Goal: Task Accomplishment & Management: Manage account settings

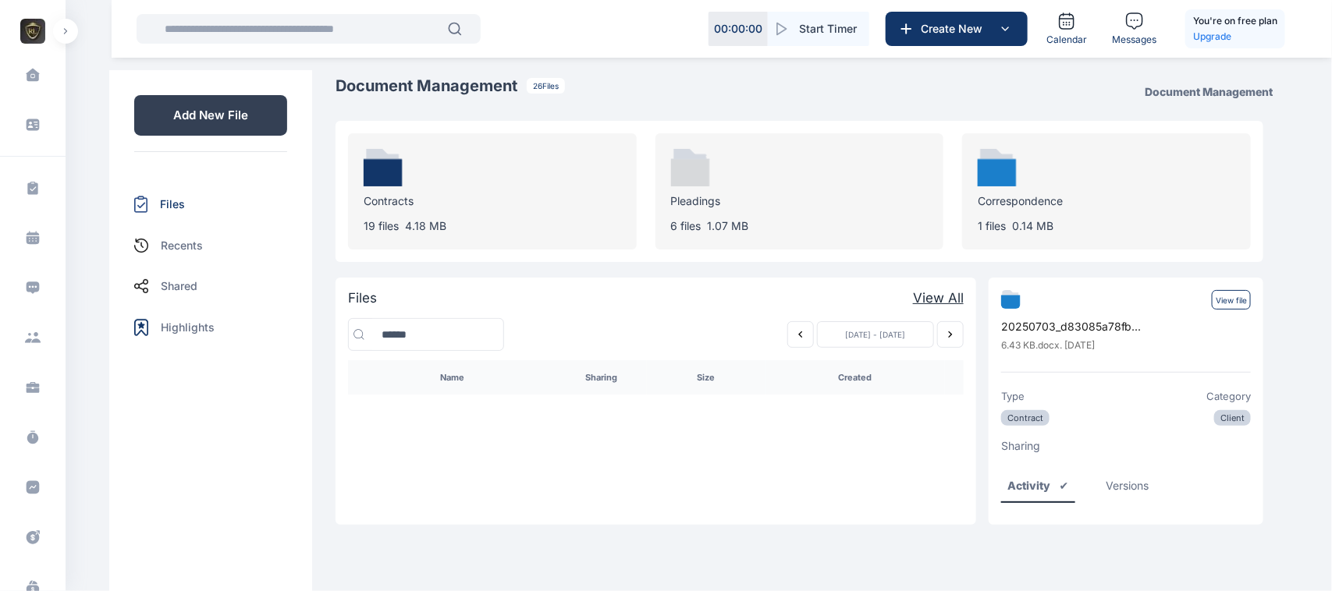
click at [53, 44] on div "Dashboard dashboard Conflict-Check conflict-check Task Management task manageme…" at bounding box center [33, 450] width 66 height 812
drag, startPoint x: 0, startPoint y: 0, endPoint x: 67, endPoint y: 39, distance: 77.6
click at [66, 39] on div "ROYALE CONSULTANTS Dashboard dashboard Conflict-Check conflict-check Task Manag…" at bounding box center [33, 295] width 66 height 591
click at [67, 39] on button "button" at bounding box center [65, 31] width 25 height 25
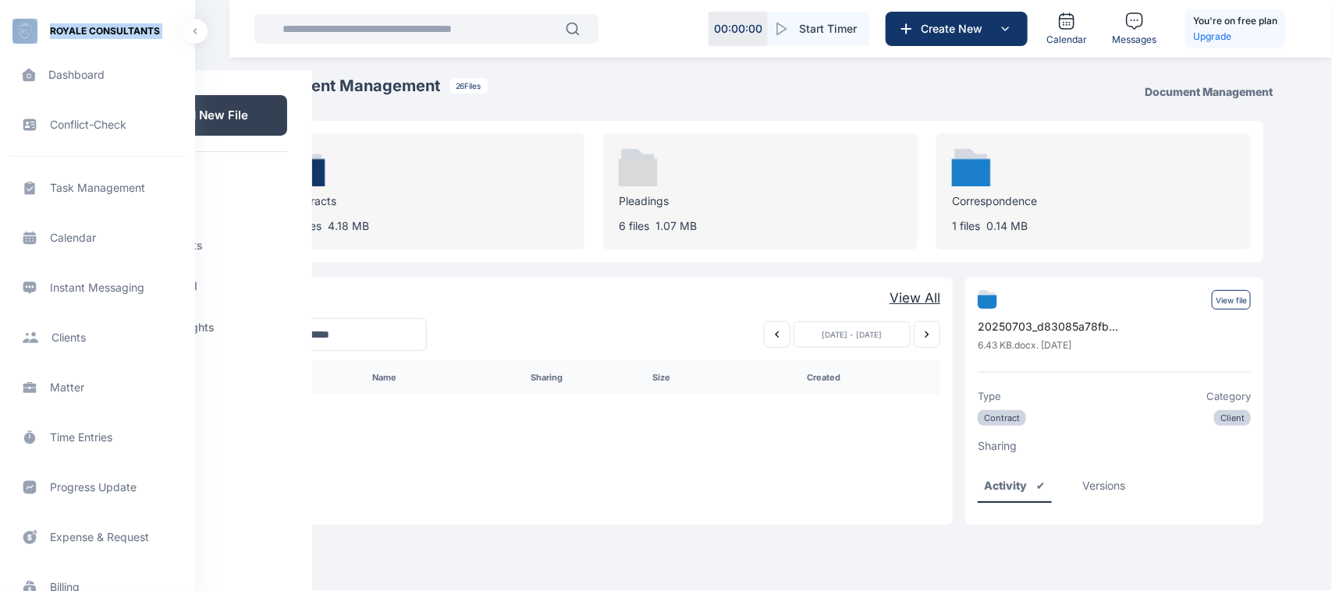
click at [242, 71] on div "Add New File Files Recents Shared Highlights" at bounding box center [210, 221] width 203 height 303
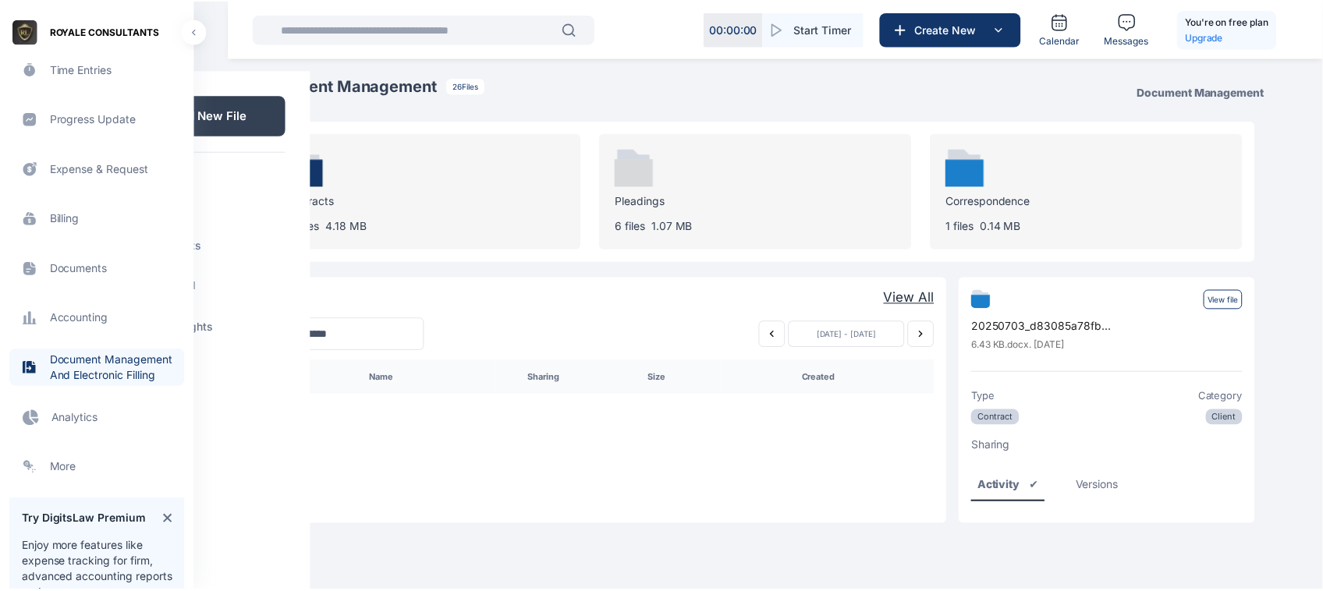
scroll to position [406, 0]
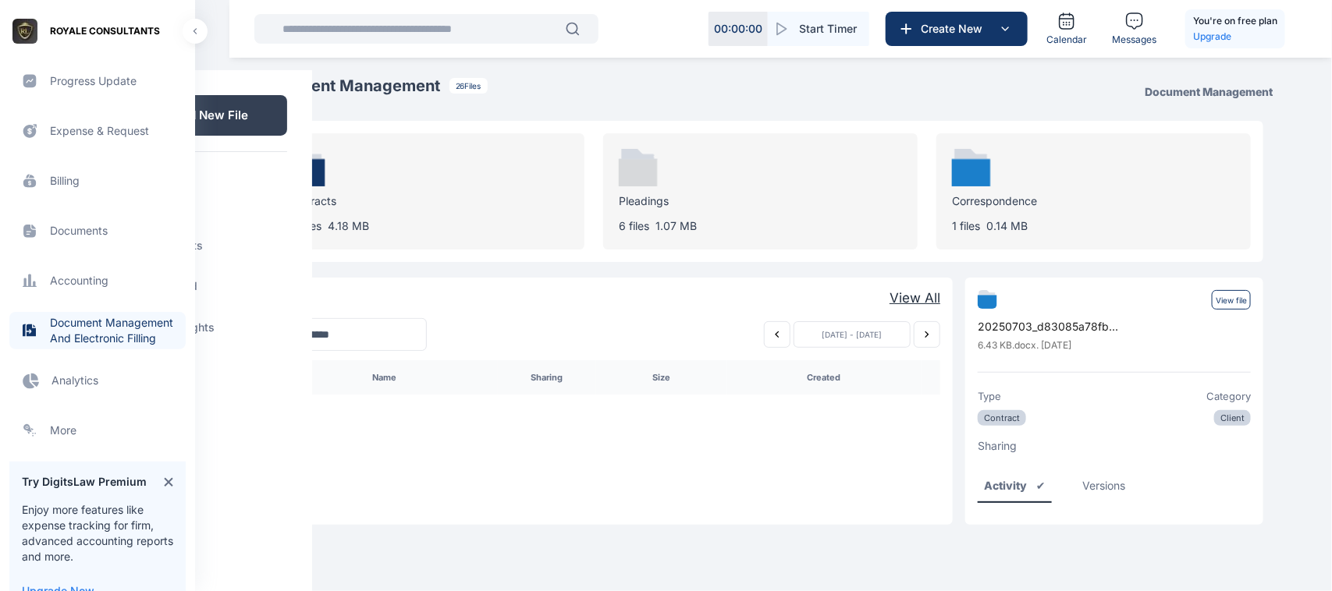
click at [98, 334] on span "Electronic Filling And Document management Document Management And Electronic F…" at bounding box center [97, 330] width 176 height 37
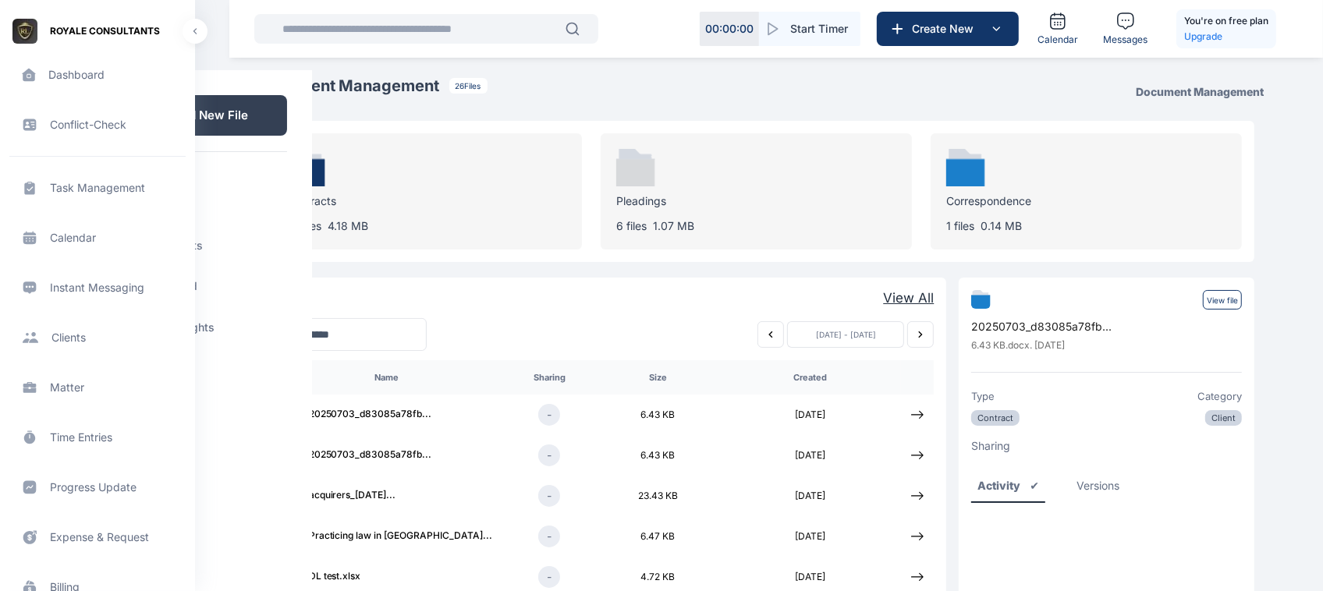
click at [395, 474] on tr "20250703_d83085a78fb ... - 6.43 KB 2025-09-23" at bounding box center [603, 455] width 664 height 41
click at [200, 26] on button "button" at bounding box center [195, 31] width 25 height 25
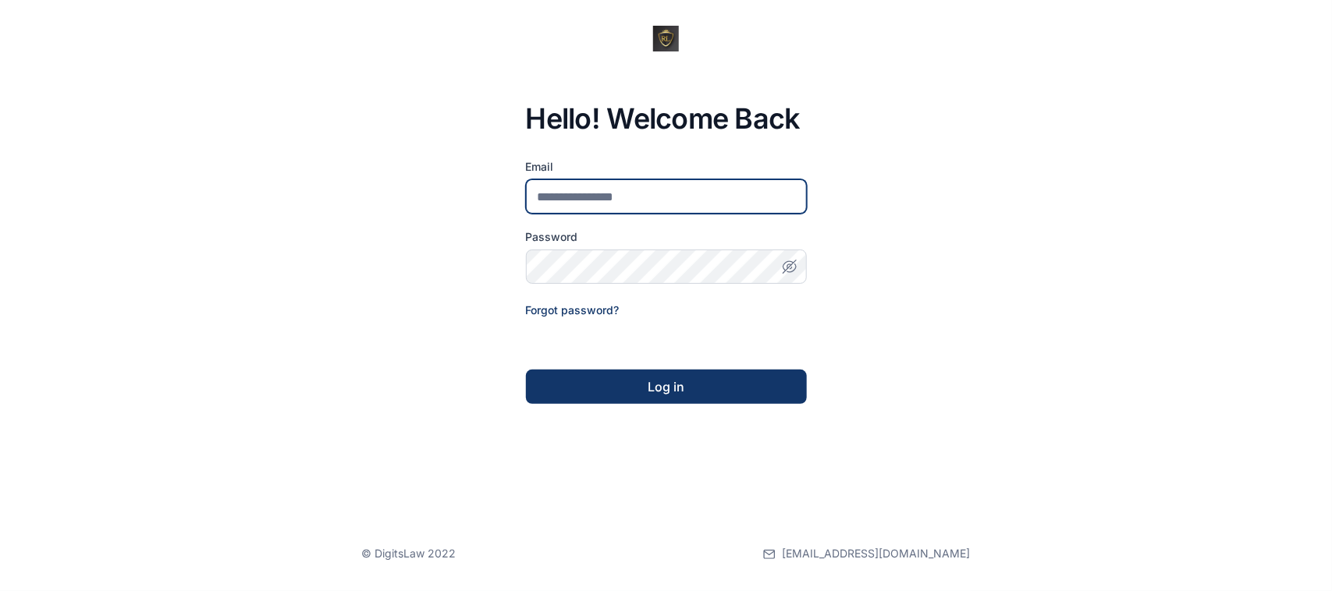
click at [675, 192] on input "email" at bounding box center [666, 196] width 281 height 34
type input "**********"
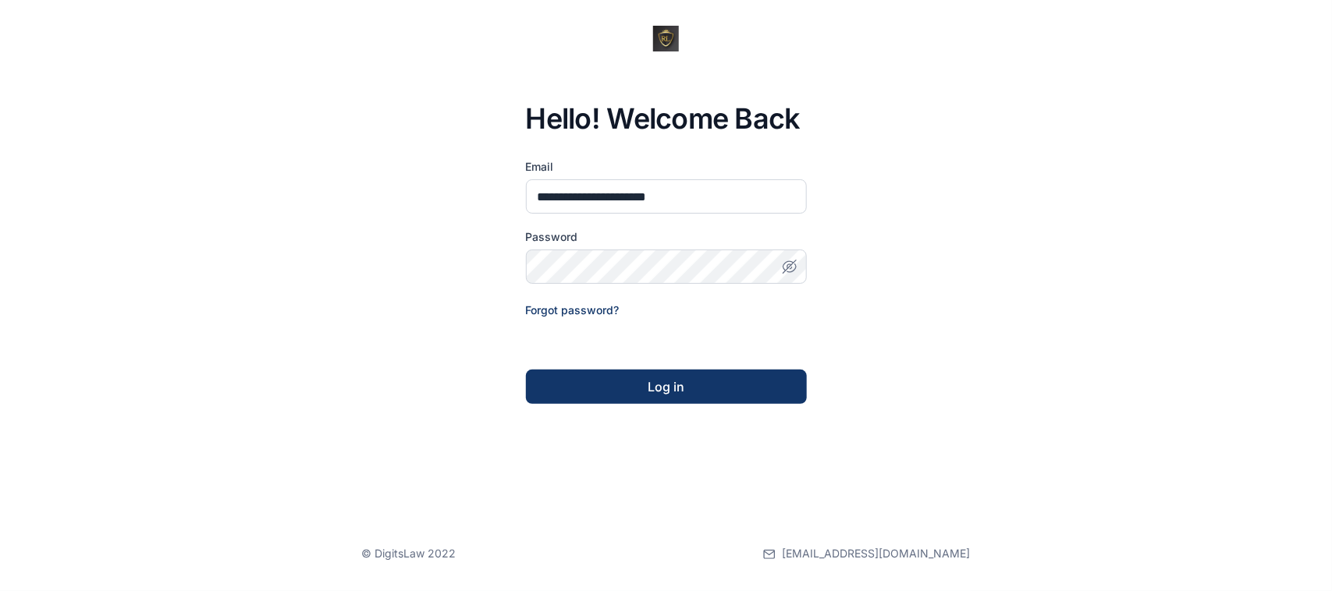
click at [590, 265] on form "**********" at bounding box center [666, 281] width 281 height 245
click at [718, 385] on div "Log in" at bounding box center [666, 387] width 231 height 19
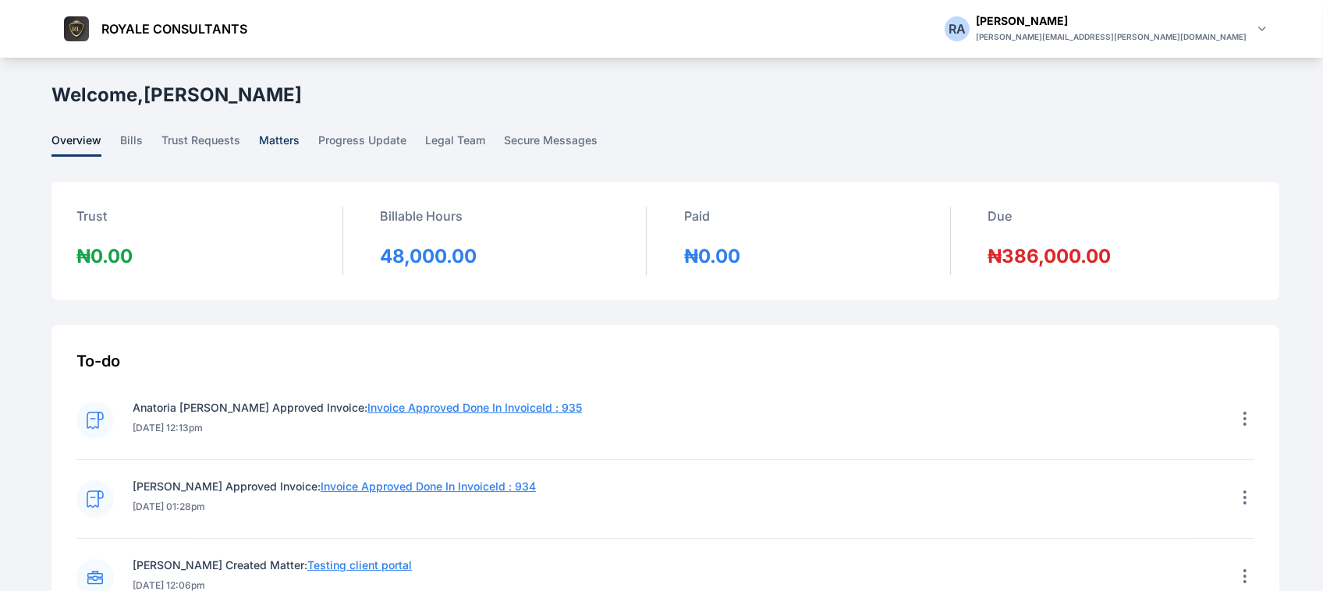
click at [282, 153] on span "matters" at bounding box center [279, 145] width 41 height 24
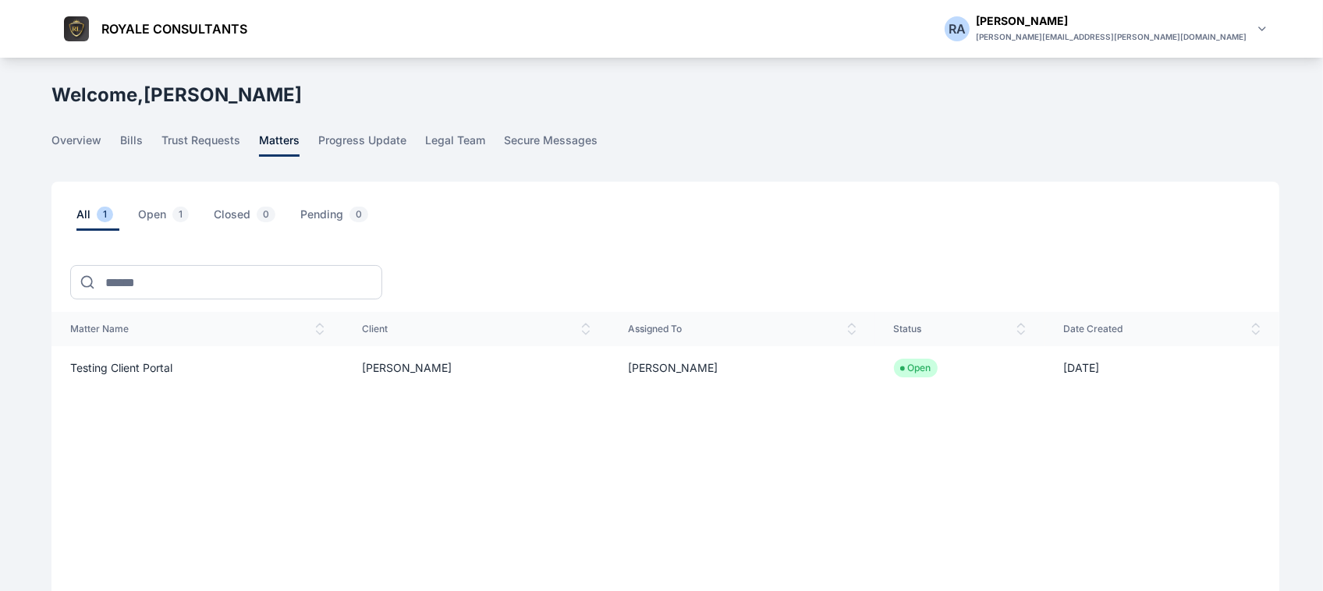
click at [126, 363] on span "Testing client portal" at bounding box center [121, 367] width 102 height 13
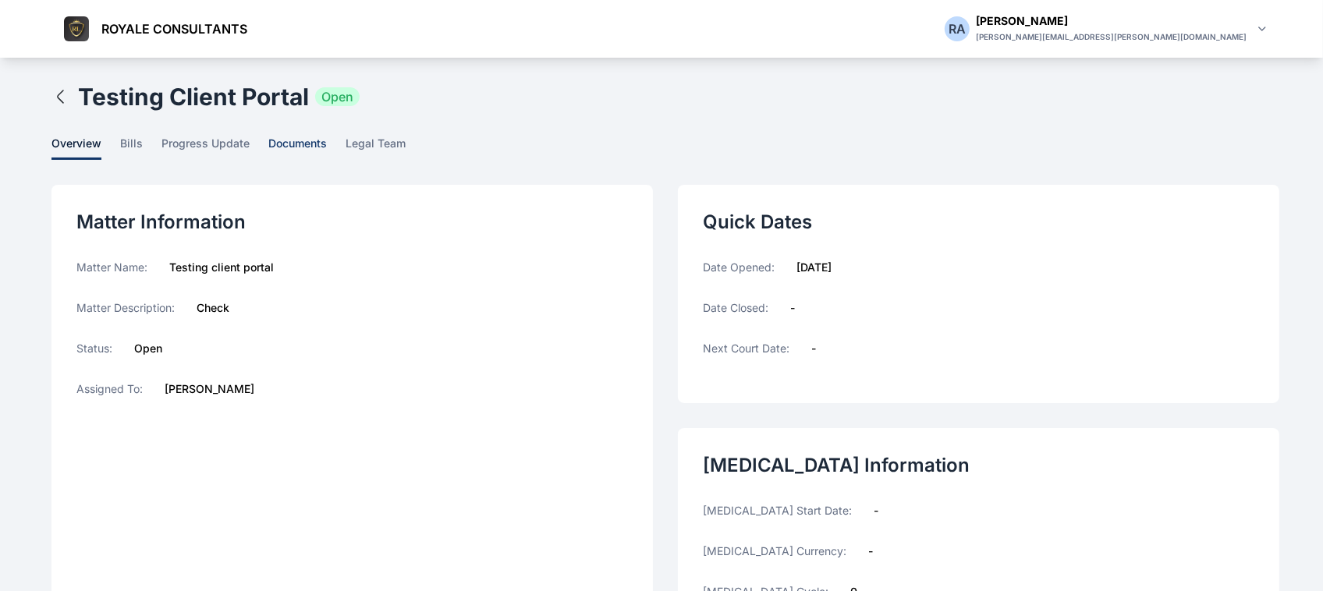
click at [299, 144] on span "documents" at bounding box center [297, 148] width 59 height 24
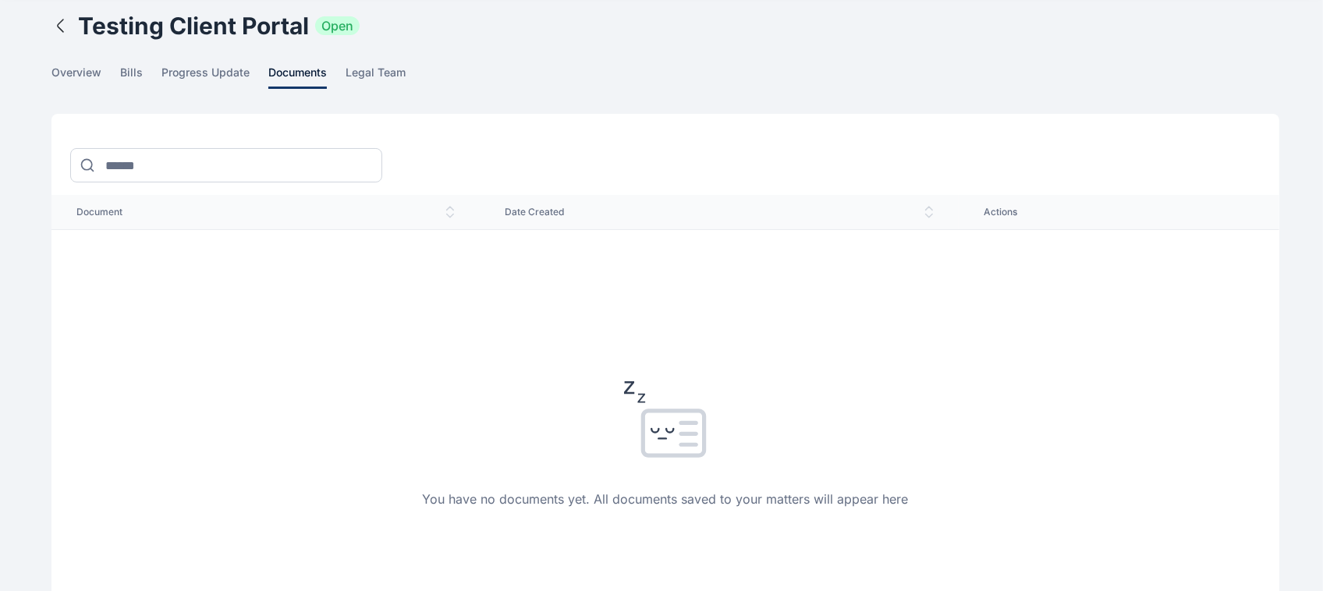
scroll to position [31, 0]
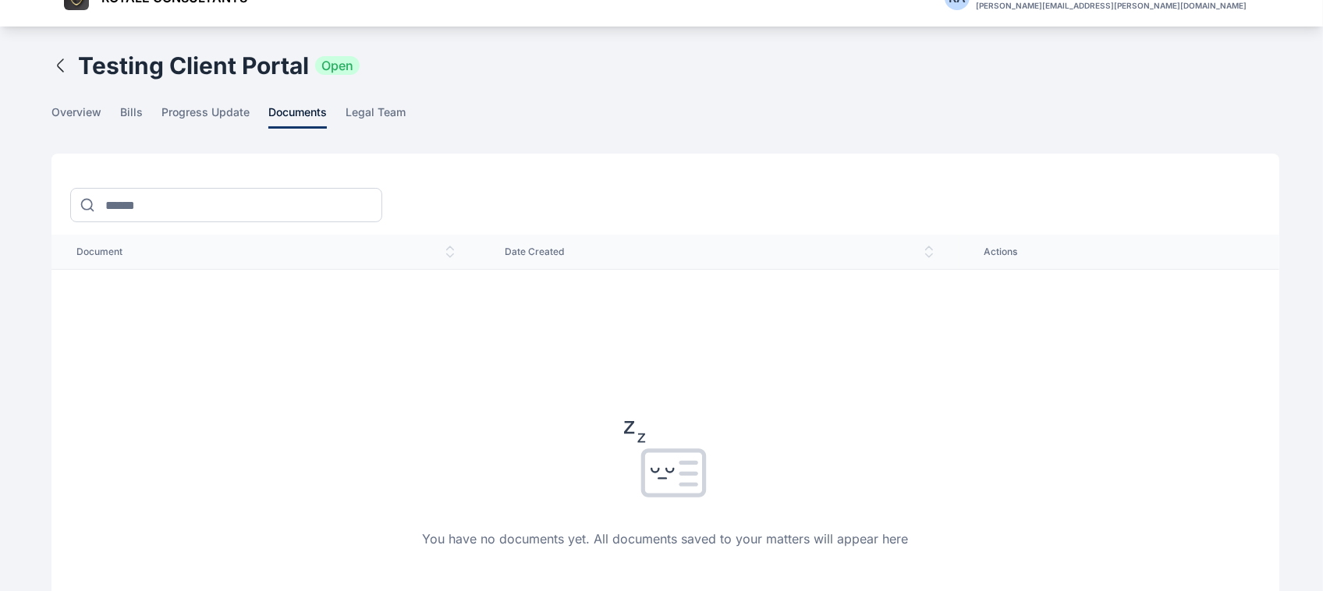
click at [1079, 211] on div at bounding box center [665, 188] width 1228 height 69
click at [1250, 142] on main "R A R A Rose Aguda ROYALE CONSULTANTS Dashboard dashboard Conflict-Check confli…" at bounding box center [666, 440] width 1231 height 826
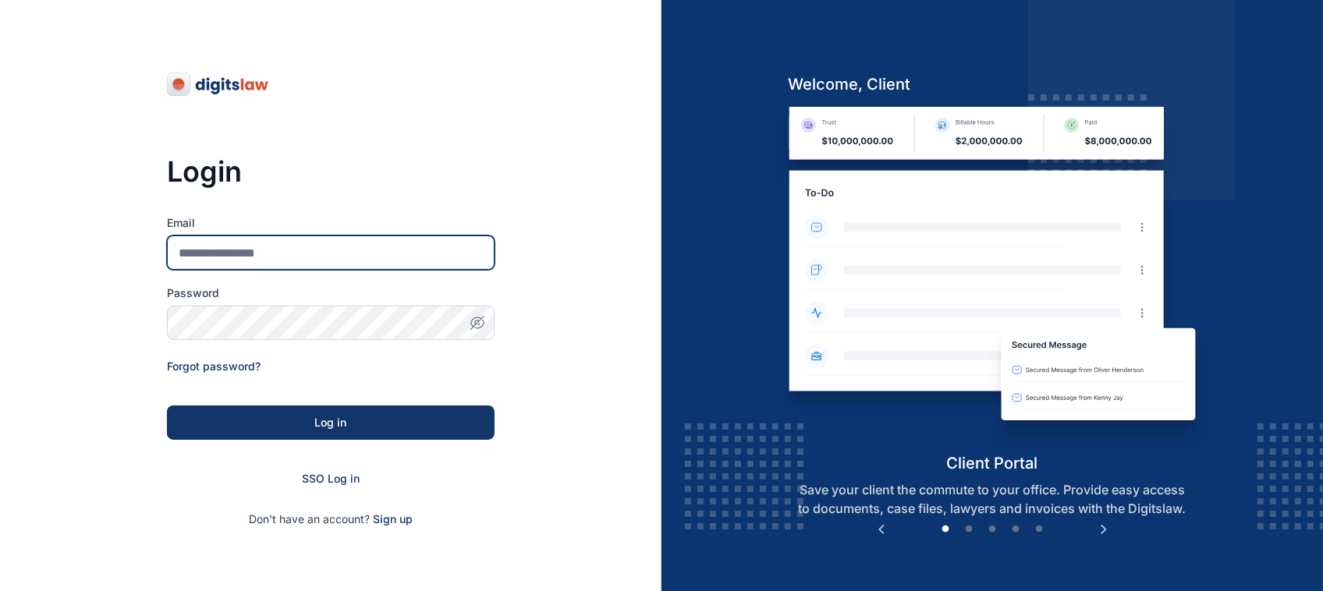
click at [295, 254] on input "Email" at bounding box center [331, 253] width 328 height 34
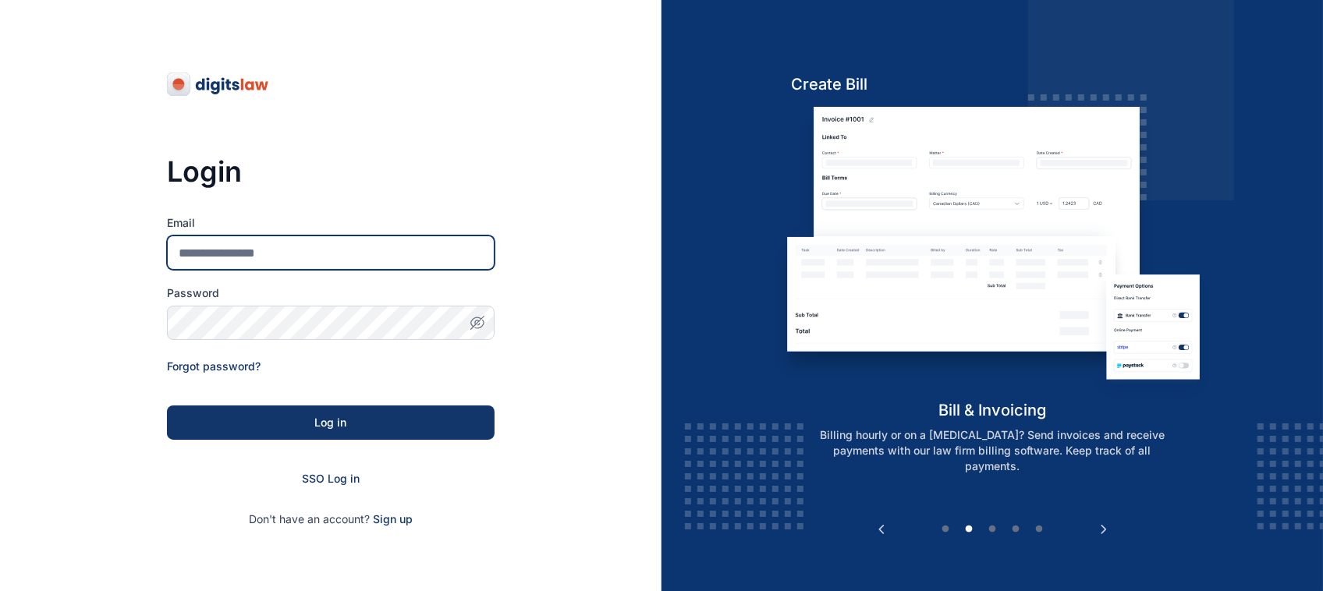
type input "**********"
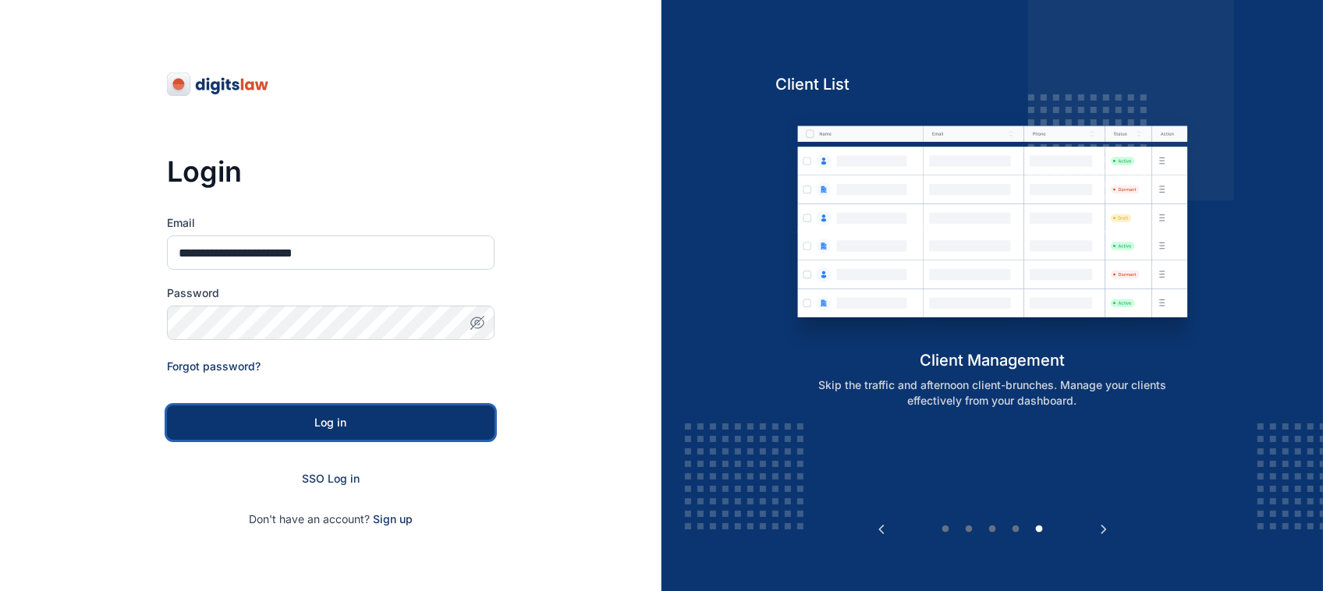
click at [466, 420] on div "Log in" at bounding box center [331, 423] width 278 height 16
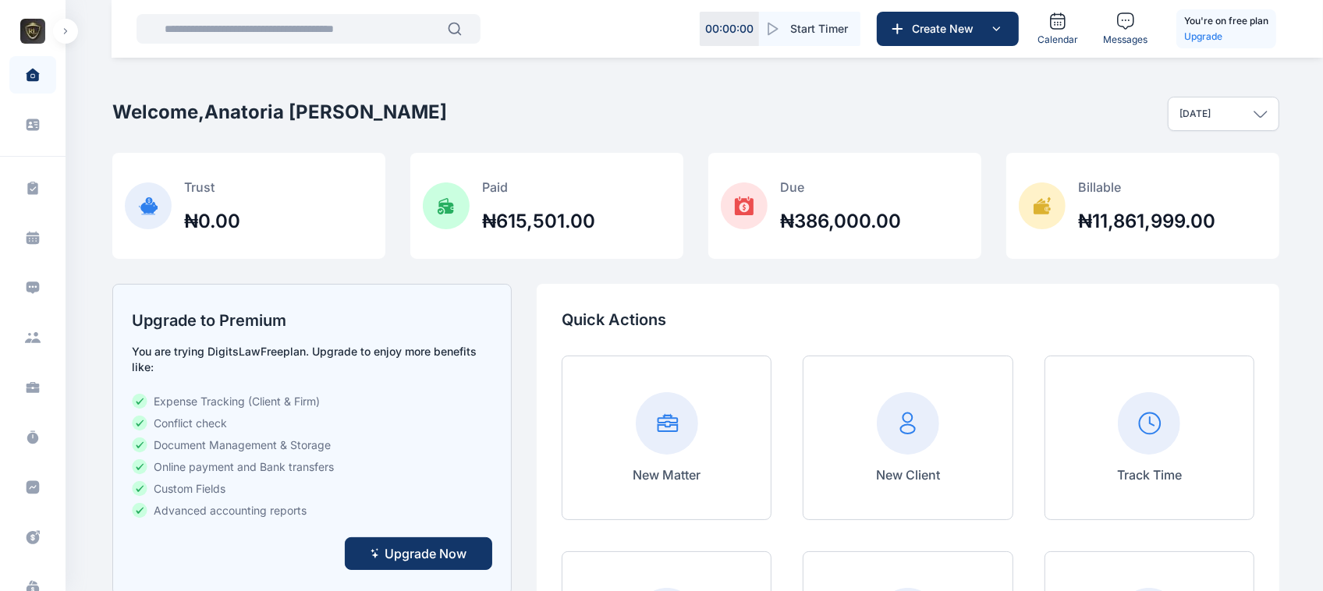
click at [70, 37] on button "button" at bounding box center [65, 31] width 25 height 25
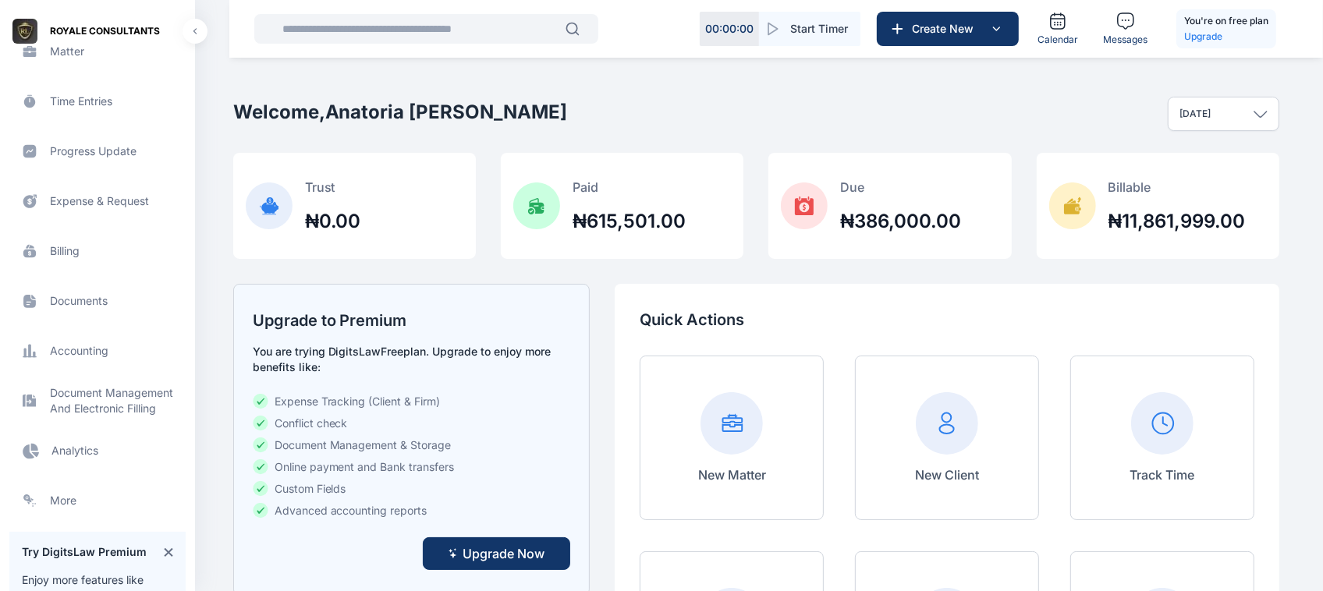
scroll to position [373, 0]
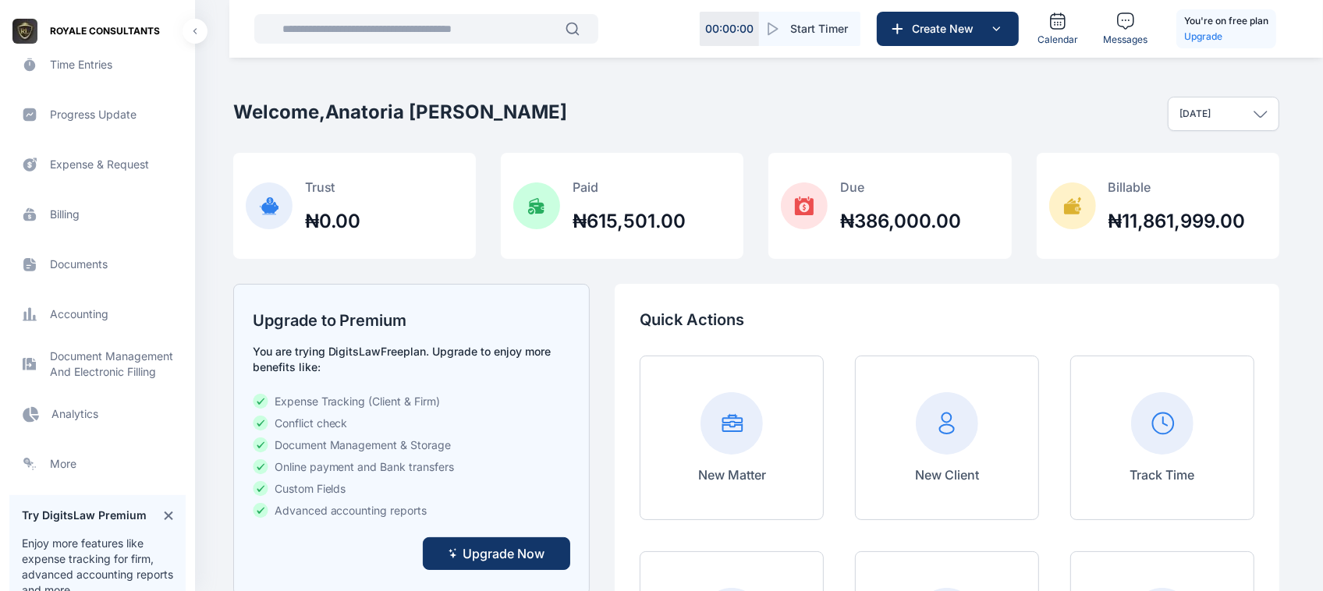
click at [61, 406] on span "Analytics Analytics Analytics" at bounding box center [97, 414] width 176 height 37
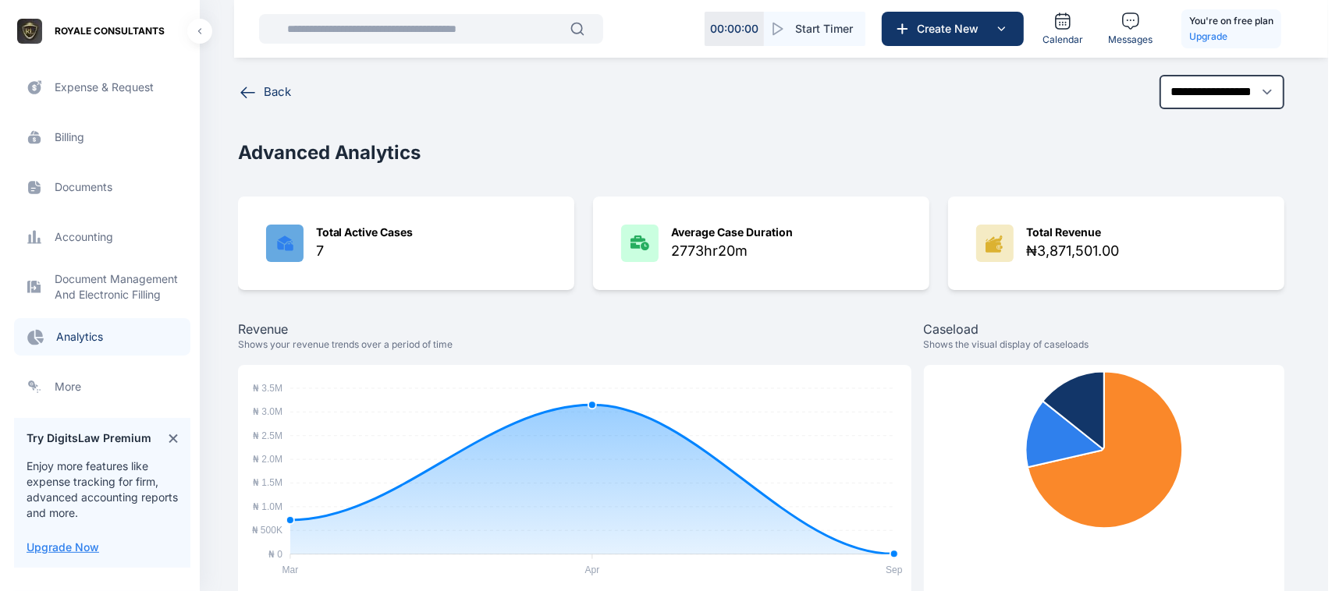
scroll to position [470, 0]
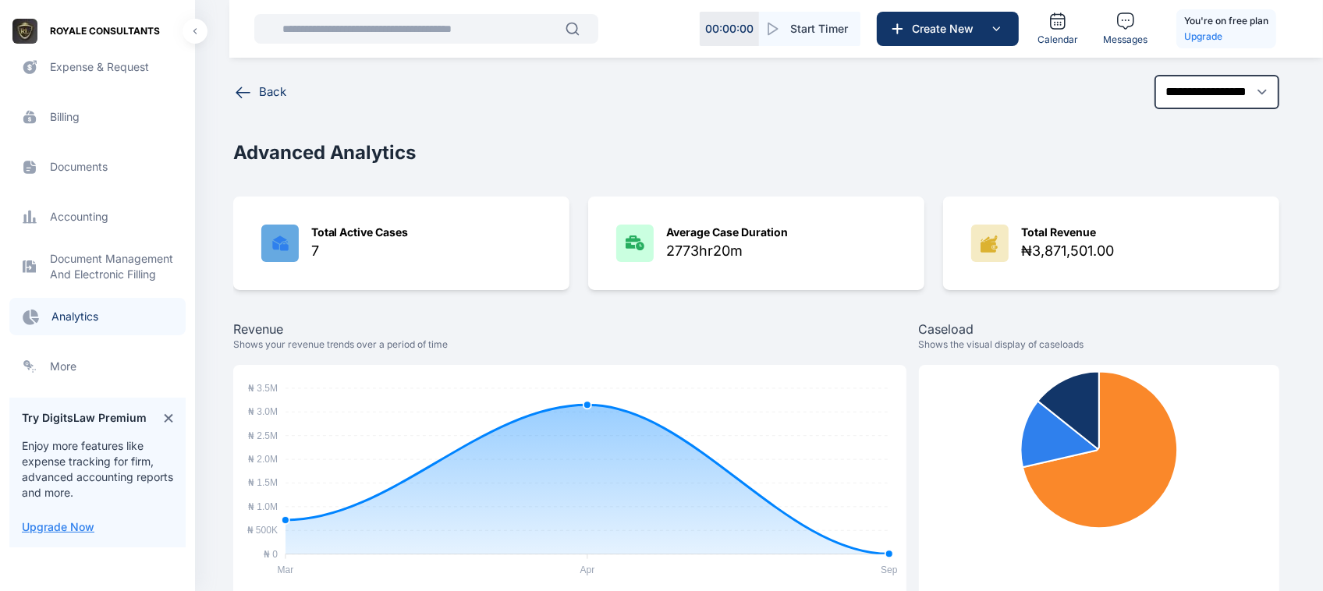
click at [80, 112] on span "Billing billing billing" at bounding box center [97, 116] width 176 height 37
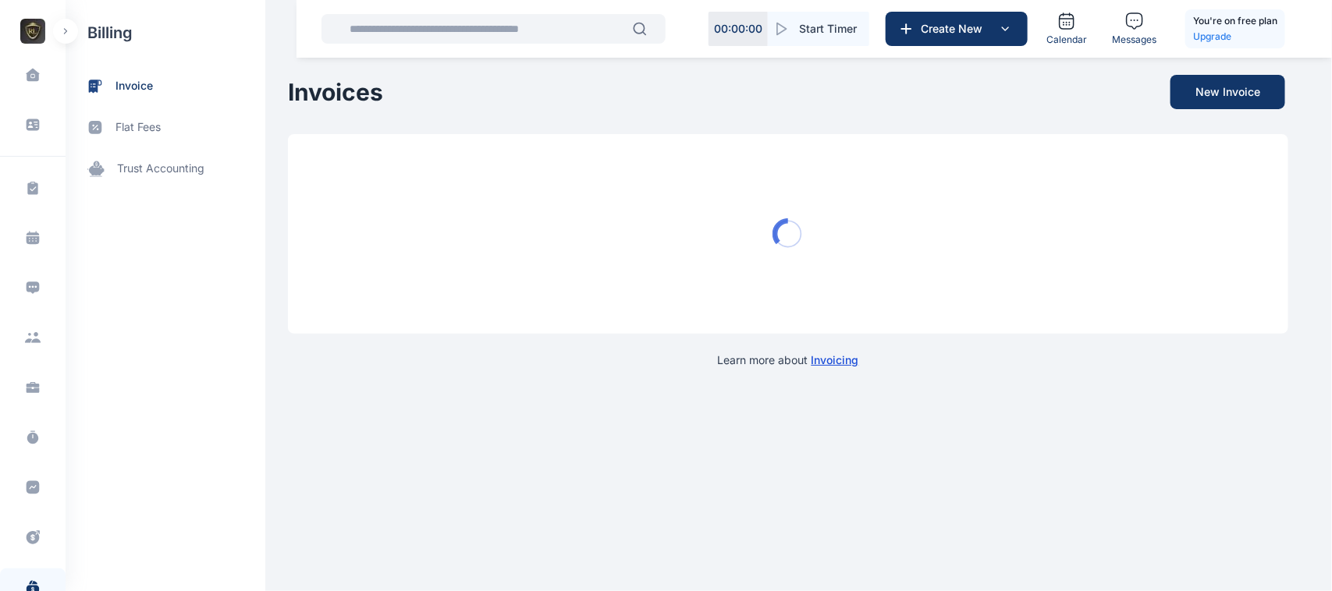
click at [158, 88] on span "invoice" at bounding box center [166, 86] width 200 height 41
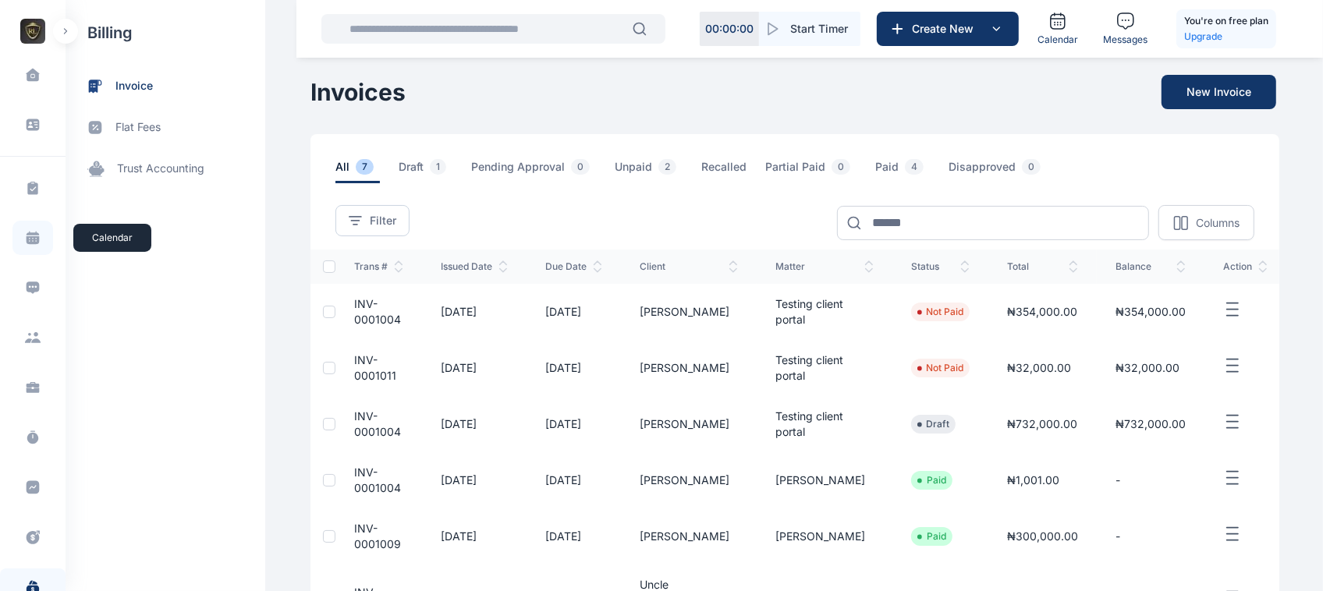
click at [16, 243] on span at bounding box center [32, 238] width 41 height 34
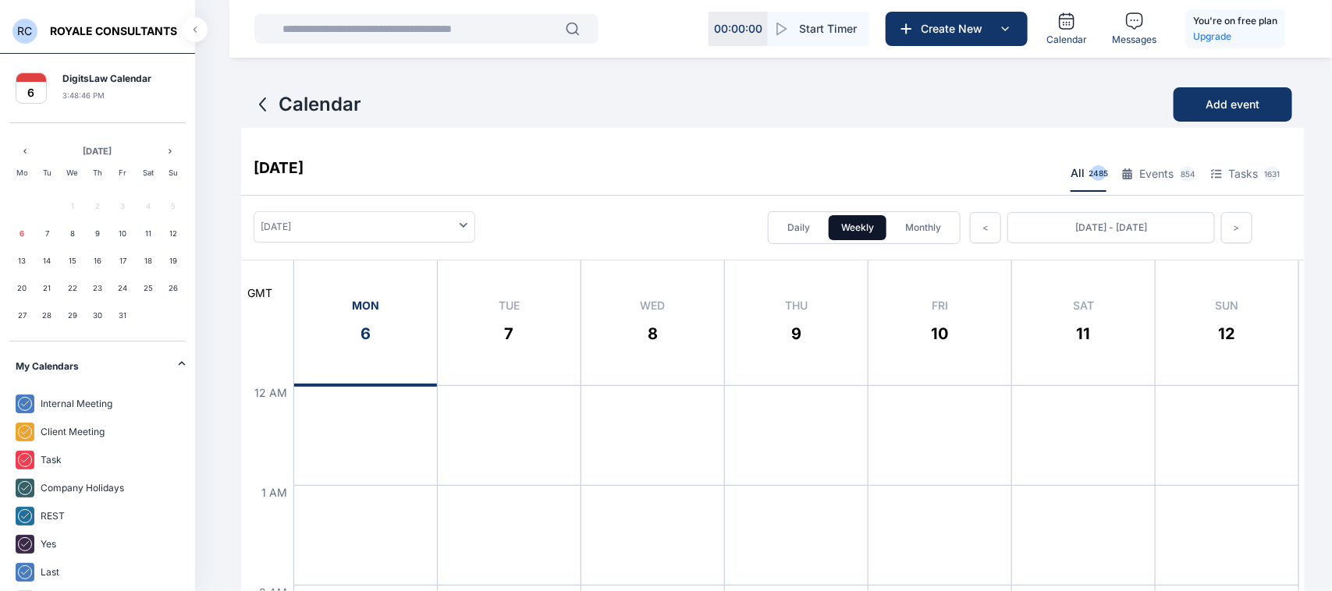
click at [70, 27] on span "ROYALE CONSULTANTS" at bounding box center [113, 31] width 127 height 16
click at [20, 37] on span "RC" at bounding box center [24, 31] width 25 height 25
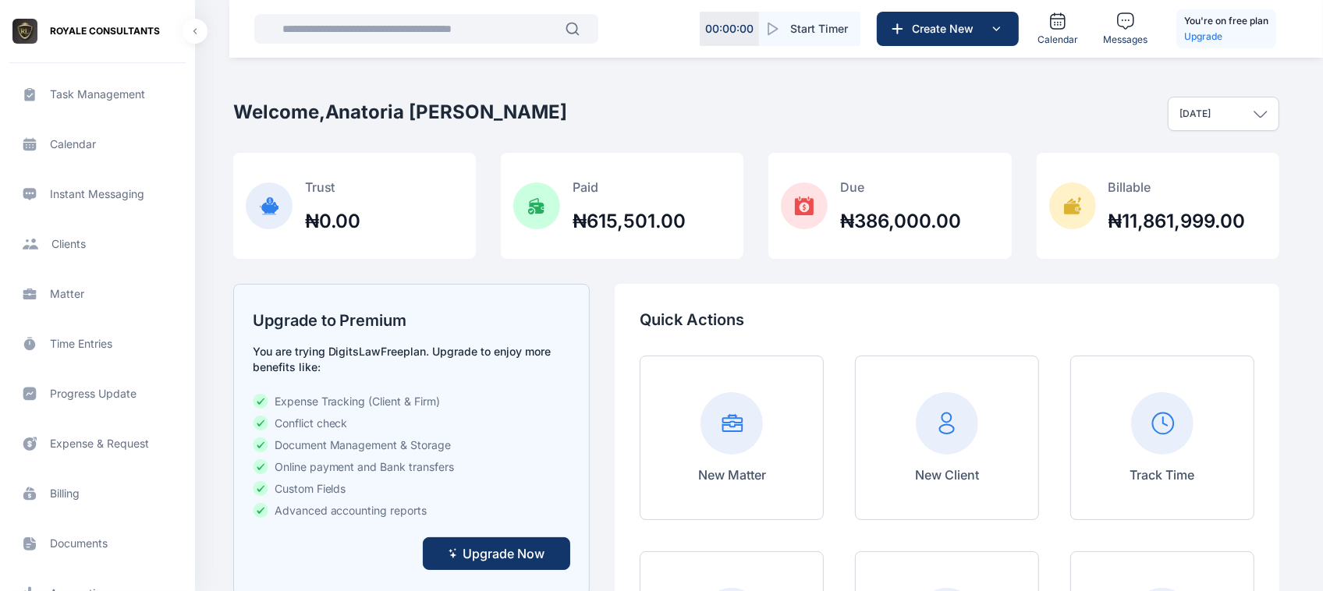
scroll to position [178, 0]
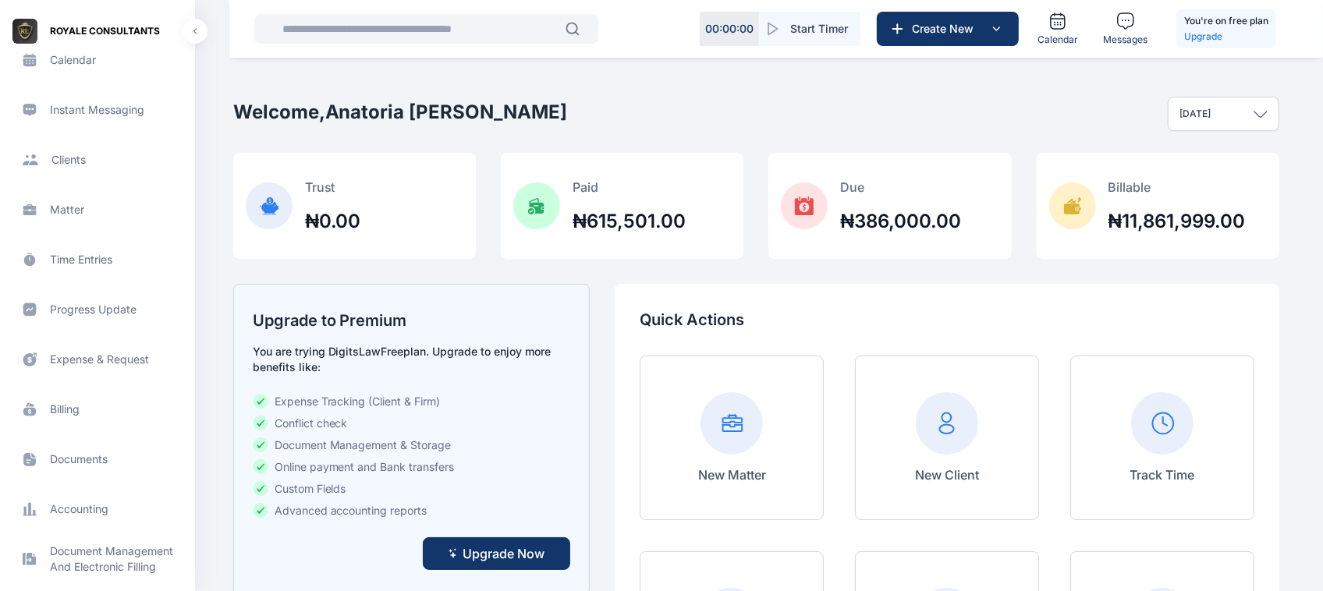
click at [100, 367] on span "Expense & Request expense & request expense & request" at bounding box center [97, 359] width 176 height 37
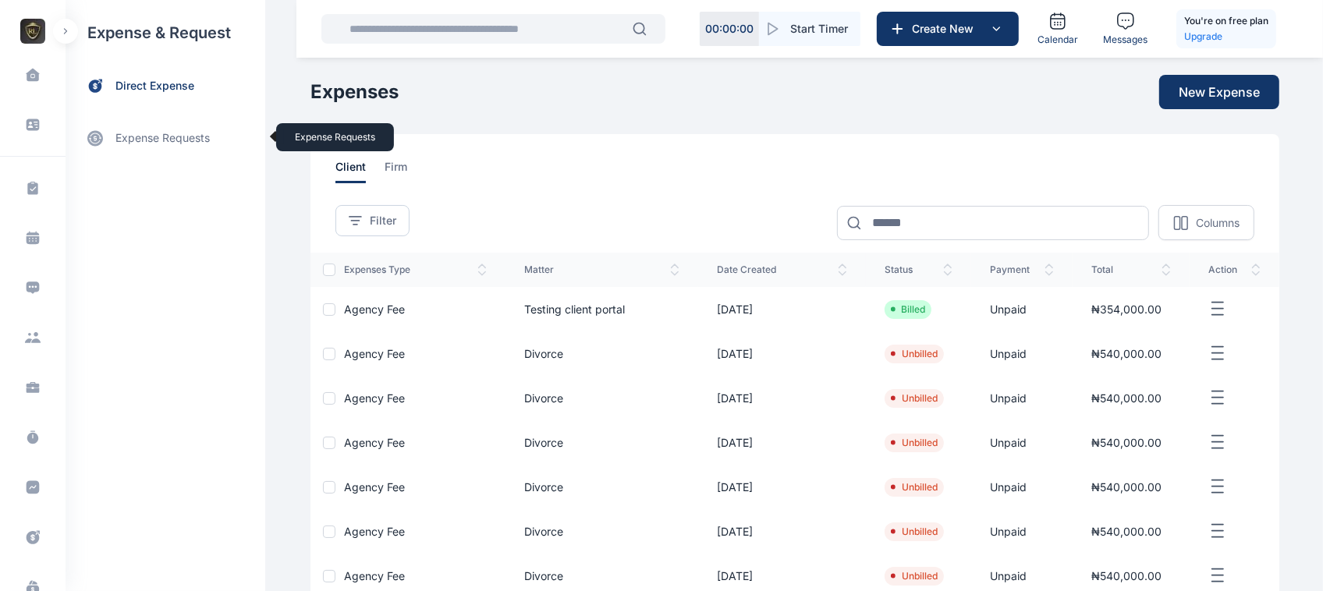
click at [181, 130] on link "expense requests expense requests" at bounding box center [166, 137] width 200 height 37
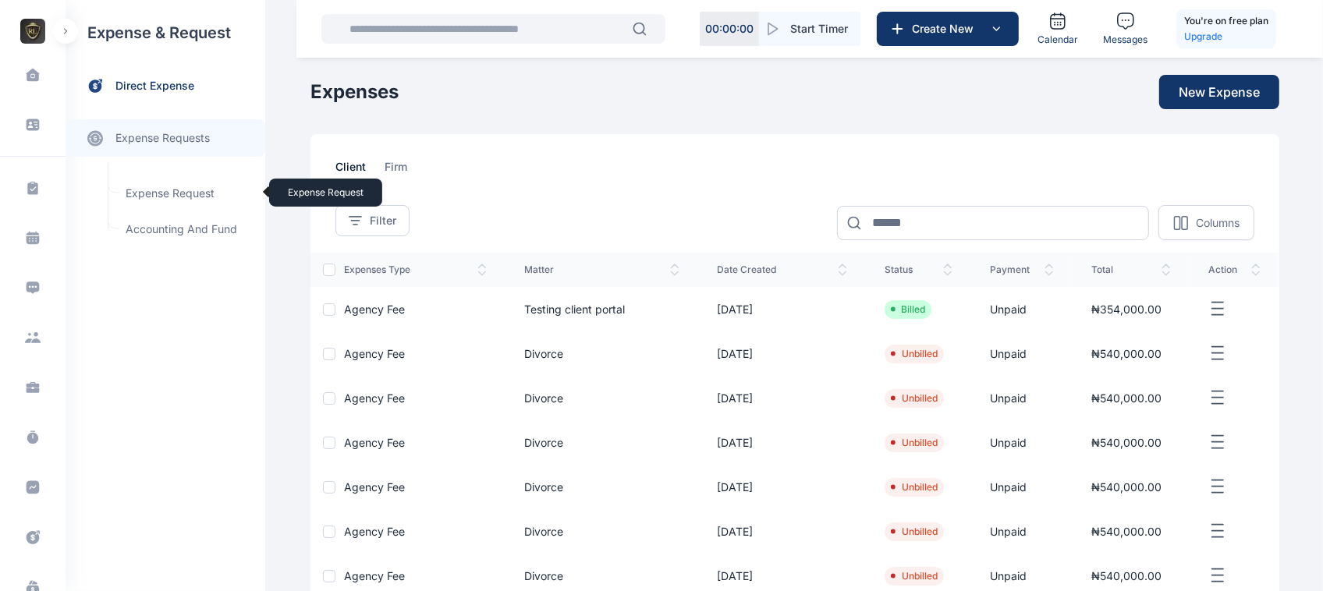
click at [188, 193] on span "Expense Request Expense Request" at bounding box center [186, 194] width 141 height 30
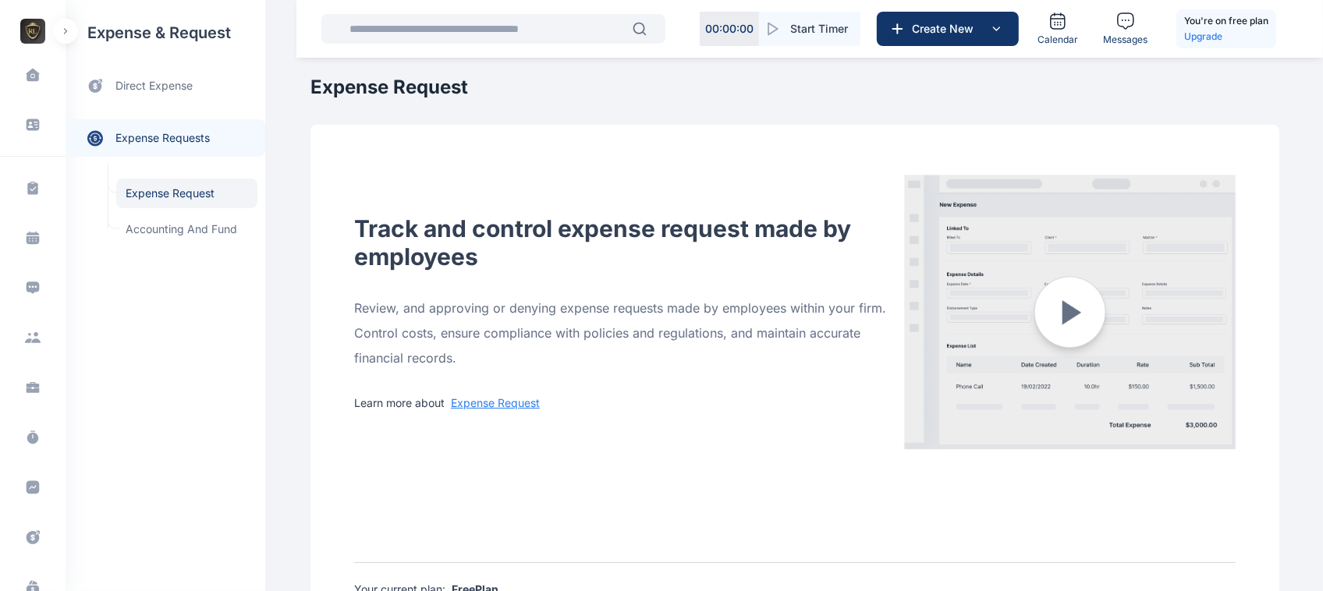
click at [64, 28] on icon "button" at bounding box center [65, 31] width 5 height 6
